Goal: Book appointment/travel/reservation

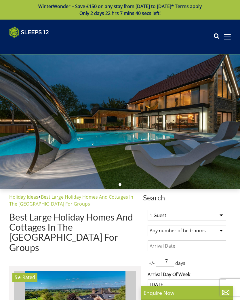
select select
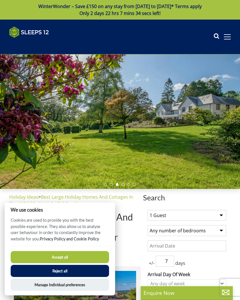
click at [48, 272] on button "Reject all" at bounding box center [60, 271] width 98 height 12
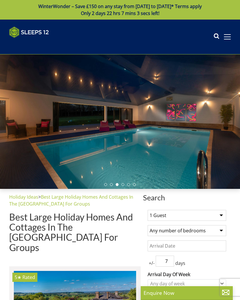
click at [228, 33] on div "Search Menu" at bounding box center [221, 37] width 17 height 9
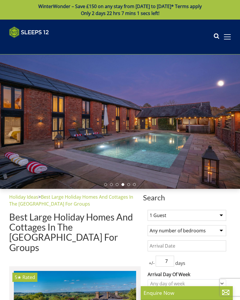
click at [226, 35] on span at bounding box center [227, 36] width 7 height 5
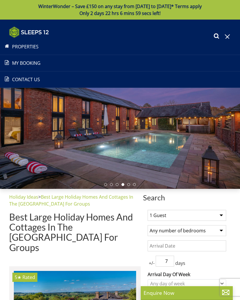
click at [18, 49] on link "Properties" at bounding box center [120, 46] width 240 height 7
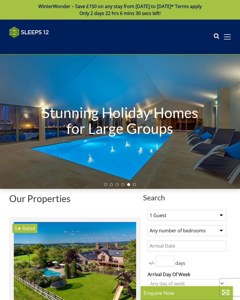
click at [229, 37] on span at bounding box center [227, 37] width 7 height 1
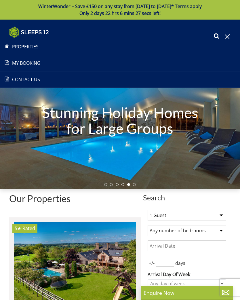
click at [17, 45] on link "Properties" at bounding box center [120, 46] width 240 height 7
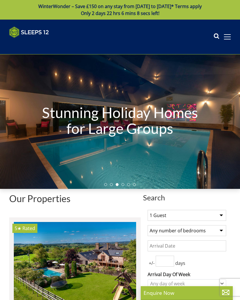
click at [223, 213] on select "1 Guest 2 Guests 3 Guests 4 Guests 5 Guests 6 Guests 7 Guests 8 Guests 9 Guests…" at bounding box center [187, 215] width 79 height 11
select select "10"
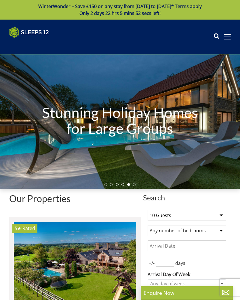
click at [223, 231] on select "Any number of bedrooms 4 Bedrooms 5 Bedrooms 6 Bedrooms 7 Bedrooms 8 Bedrooms 9…" at bounding box center [187, 230] width 79 height 11
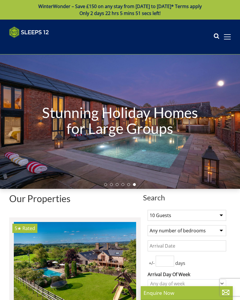
select select "8"
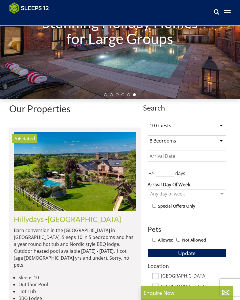
click at [178, 155] on input "Date" at bounding box center [187, 155] width 79 height 11
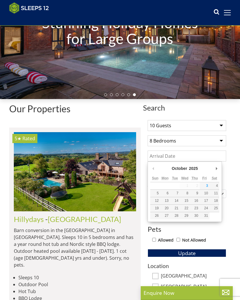
scroll to position [80, 0]
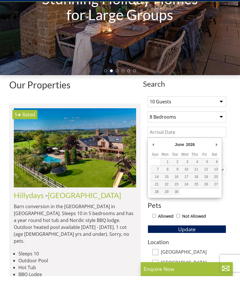
type input "12/06/2026"
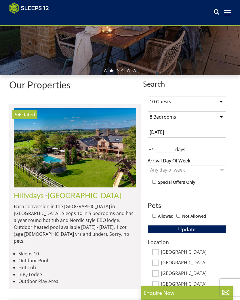
click at [183, 131] on input "12/06/2026" at bounding box center [187, 132] width 79 height 11
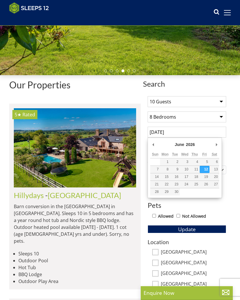
click at [124, 83] on h1 "Our Properties" at bounding box center [74, 85] width 131 height 10
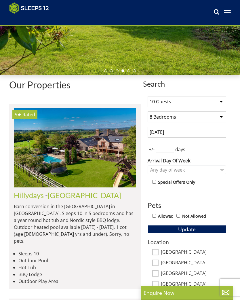
click at [172, 149] on input "number" at bounding box center [165, 147] width 18 height 11
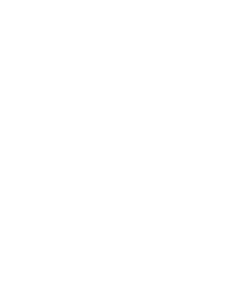
scroll to position [117, 0]
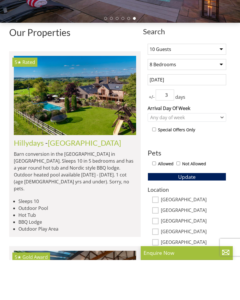
type input "3"
click at [199, 213] on button "Update" at bounding box center [187, 217] width 79 height 8
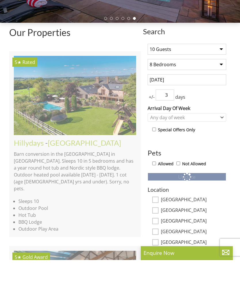
scroll to position [157, 0]
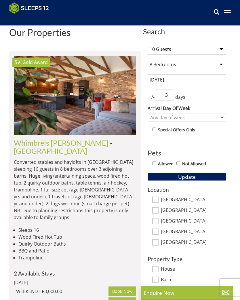
click at [57, 88] on img at bounding box center [75, 95] width 122 height 79
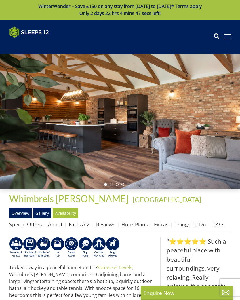
click at [48, 118] on div at bounding box center [120, 121] width 240 height 134
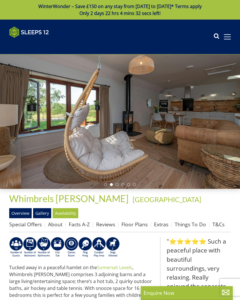
click at [40, 213] on link "Gallery" at bounding box center [42, 213] width 18 height 10
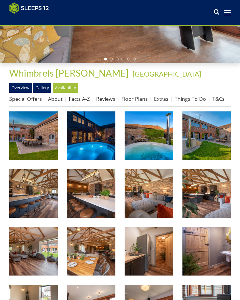
scroll to position [116, 0]
click at [83, 136] on img at bounding box center [91, 135] width 49 height 49
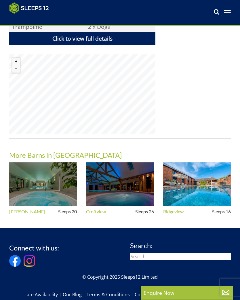
scroll to position [459, 0]
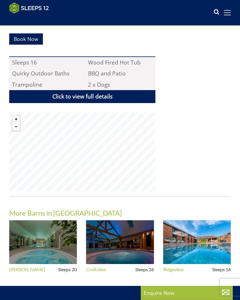
select select "10"
select select "8"
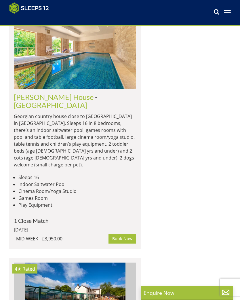
scroll to position [3652, 0]
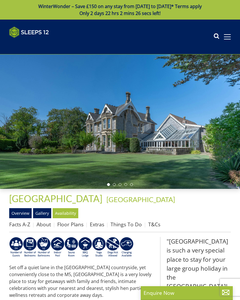
click at [43, 213] on link "Gallery" at bounding box center [42, 213] width 18 height 10
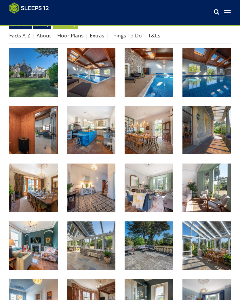
scroll to position [179, 0]
click at [92, 65] on img at bounding box center [91, 72] width 49 height 49
click at [160, 72] on img at bounding box center [149, 72] width 49 height 49
click at [207, 67] on img at bounding box center [206, 72] width 49 height 49
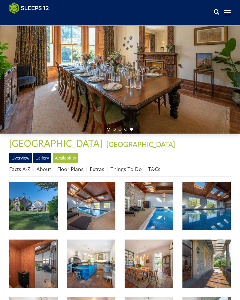
scroll to position [0, 0]
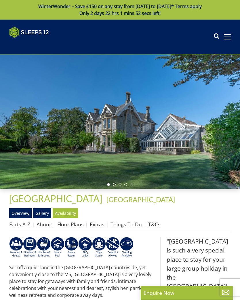
select select "10"
select select "8"
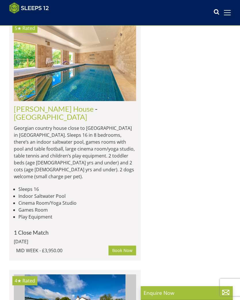
scroll to position [3639, 0]
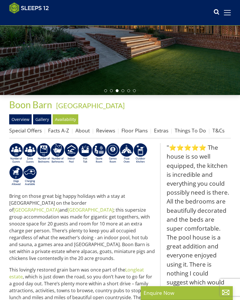
scroll to position [88, 0]
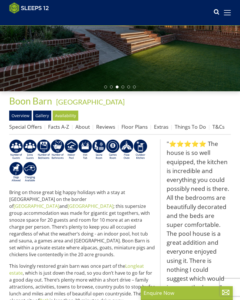
click at [40, 113] on link "Gallery" at bounding box center [42, 115] width 18 height 10
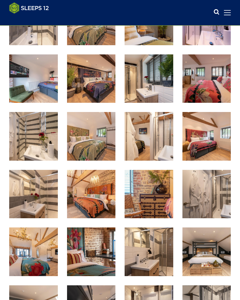
scroll to position [577, 0]
click at [84, 144] on img at bounding box center [91, 136] width 49 height 49
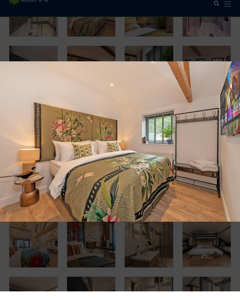
scroll to position [586, 0]
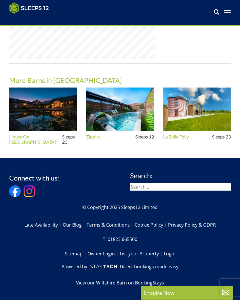
scroll to position [88, 0]
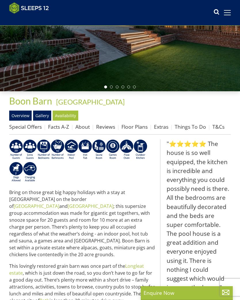
click at [133, 125] on link "Floor Plans" at bounding box center [134, 126] width 26 height 7
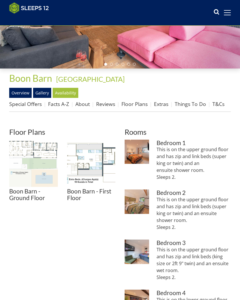
scroll to position [111, 0]
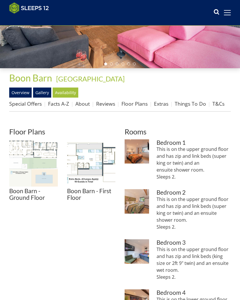
click at [26, 157] on img at bounding box center [33, 163] width 49 height 49
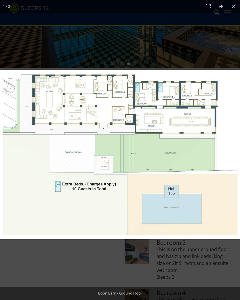
scroll to position [120, 0]
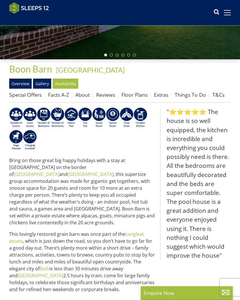
scroll to position [88, 0]
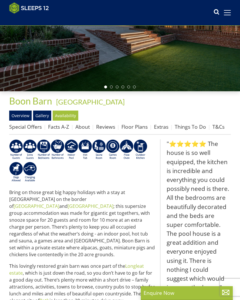
click at [64, 115] on link "Availability" at bounding box center [66, 115] width 26 height 10
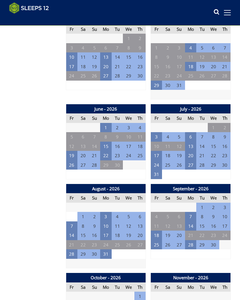
scroll to position [473, 0]
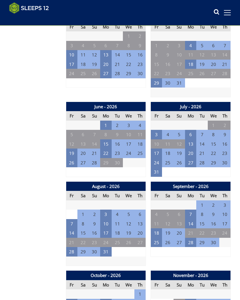
click at [71, 148] on td "19" at bounding box center [72, 152] width 12 height 9
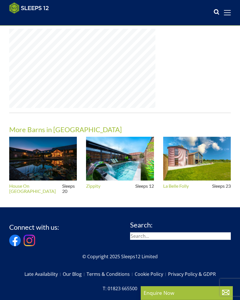
scroll to position [88, 0]
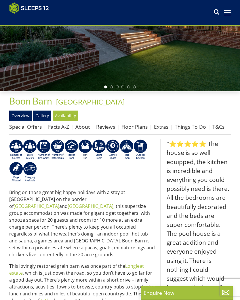
select select "10"
select select "8"
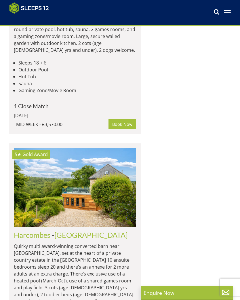
scroll to position [4251, 0]
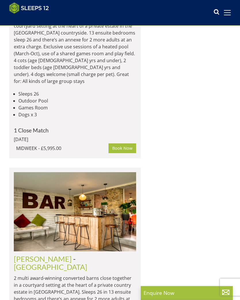
scroll to position [5508, 0]
click at [228, 8] on div "Search Menu" at bounding box center [221, 12] width 17 height 9
click at [227, 14] on span at bounding box center [227, 12] width 7 height 5
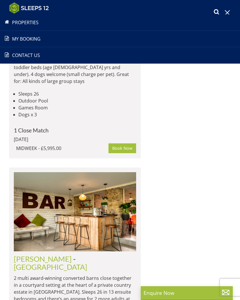
click at [23, 21] on link "Properties" at bounding box center [120, 22] width 240 height 7
select select "10"
select select "8"
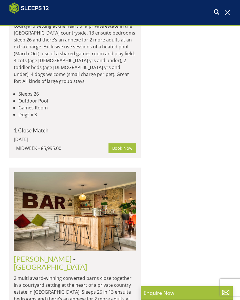
scroll to position [0, 0]
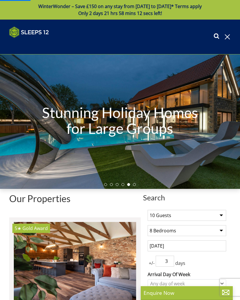
click at [230, 32] on div "Search Menu Properties My Booking Contact Us 01823 665500 Search Check Availabi…" at bounding box center [120, 36] width 240 height 21
click at [229, 36] on span at bounding box center [227, 36] width 7 height 5
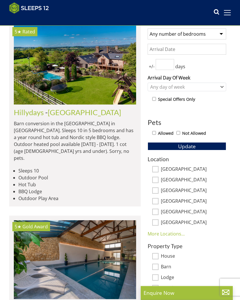
scroll to position [187, 0]
click at [157, 97] on div "Special Offers Only" at bounding box center [189, 99] width 74 height 8
click at [156, 98] on input "checkbox" at bounding box center [154, 99] width 4 height 4
checkbox input "true"
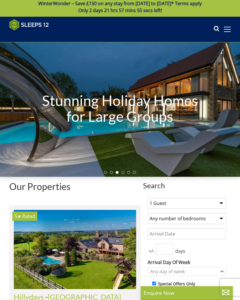
scroll to position [0, 0]
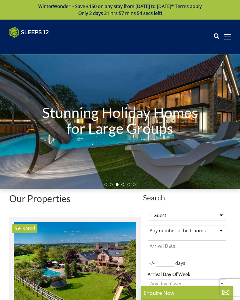
click at [228, 36] on span at bounding box center [227, 36] width 7 height 5
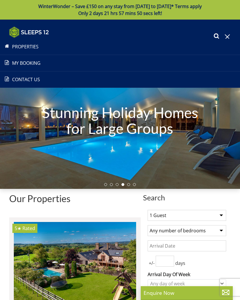
click at [21, 43] on link "Properties" at bounding box center [120, 46] width 240 height 7
select select "10"
select select "8"
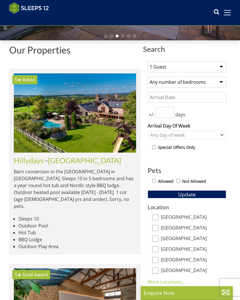
scroll to position [139, 0]
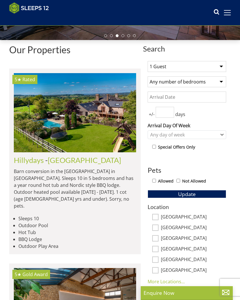
click at [218, 63] on select "1 Guest 2 Guests 3 Guests 4 Guests 5 Guests 6 Guests 7 Guests 8 Guests 9 Guests…" at bounding box center [187, 66] width 79 height 11
select select "10"
click at [219, 78] on select "Any number of bedrooms 4 Bedrooms 5 Bedrooms 6 Bedrooms 7 Bedrooms 8 Bedrooms 9…" at bounding box center [187, 81] width 79 height 11
select select "10"
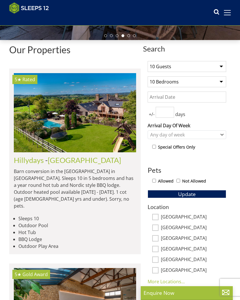
click at [152, 146] on input "checkbox" at bounding box center [154, 147] width 4 height 4
checkbox input "true"
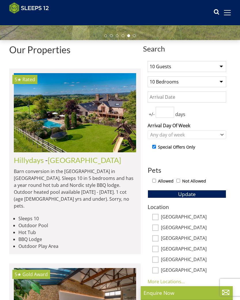
click at [208, 194] on button "Update" at bounding box center [187, 194] width 79 height 8
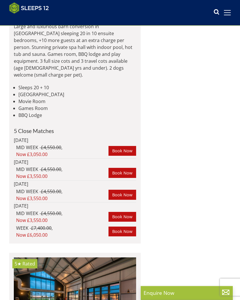
scroll to position [741, 0]
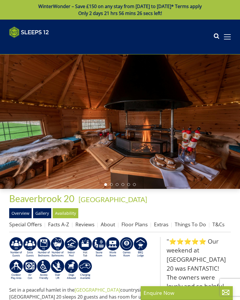
click at [43, 212] on link "Gallery" at bounding box center [42, 213] width 18 height 10
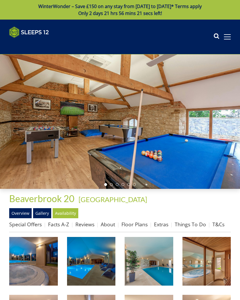
click at [26, 253] on img at bounding box center [33, 261] width 49 height 49
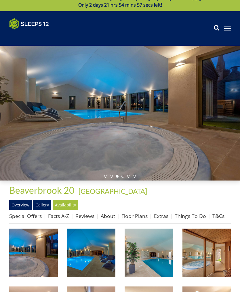
scroll to position [9, 0]
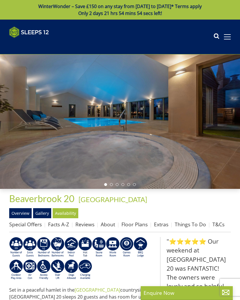
scroll to position [741, 0]
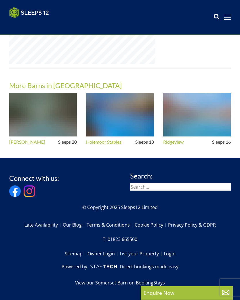
select select "10"
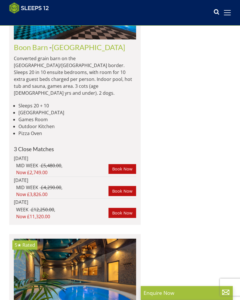
scroll to position [1037, 0]
click at [120, 164] on link "Book Now" at bounding box center [122, 169] width 28 height 10
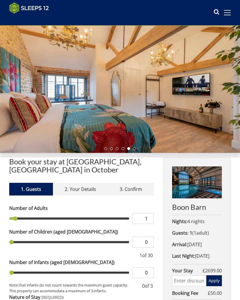
scroll to position [27, 0]
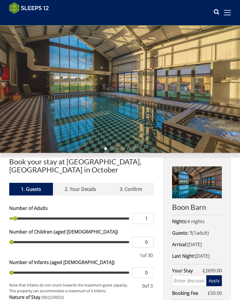
scroll to position [9, 0]
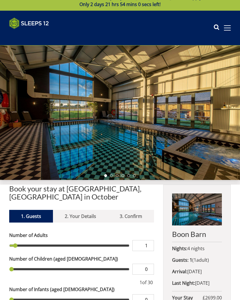
scroll to position [193, 0]
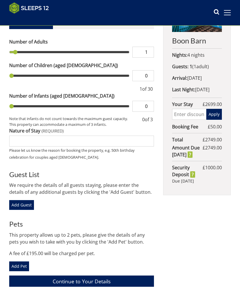
select select "10"
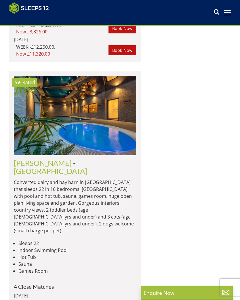
scroll to position [1200, 0]
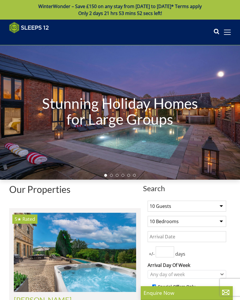
select select "10"
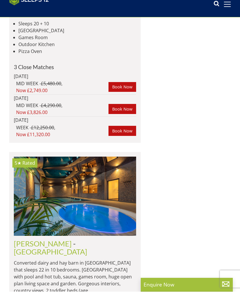
scroll to position [1269, 0]
